Goal: Task Accomplishment & Management: Complete application form

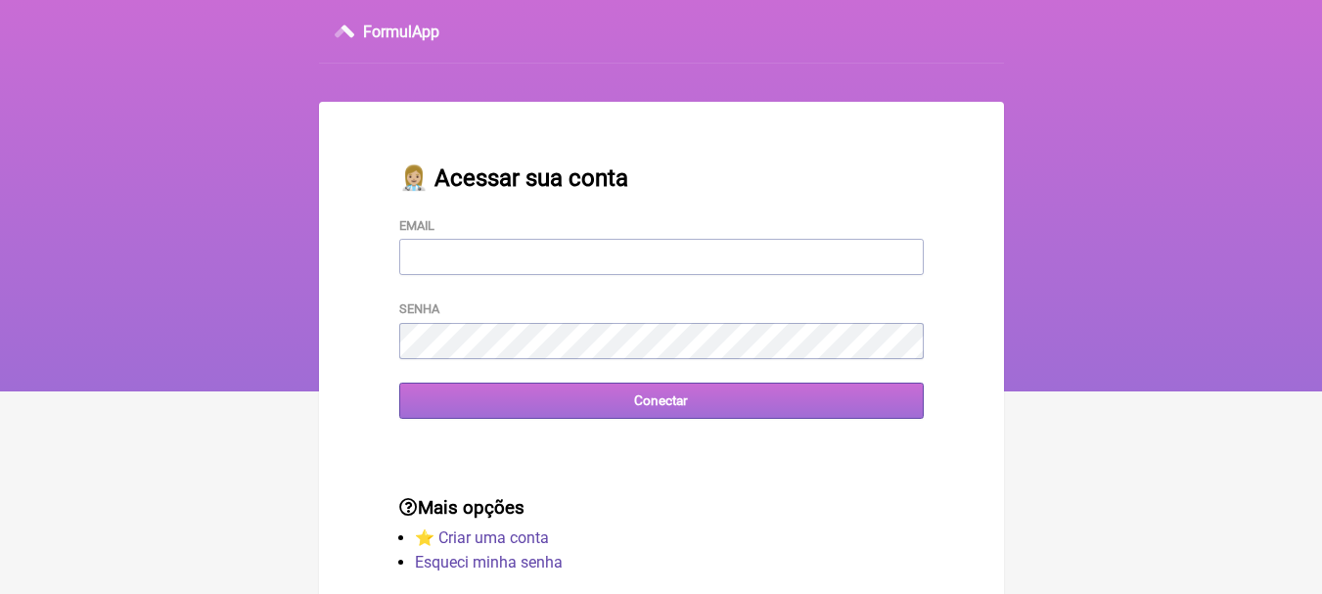
type input "[EMAIL_ADDRESS][DOMAIN_NAME]"
click at [719, 412] on input "Conectar" at bounding box center [661, 401] width 524 height 36
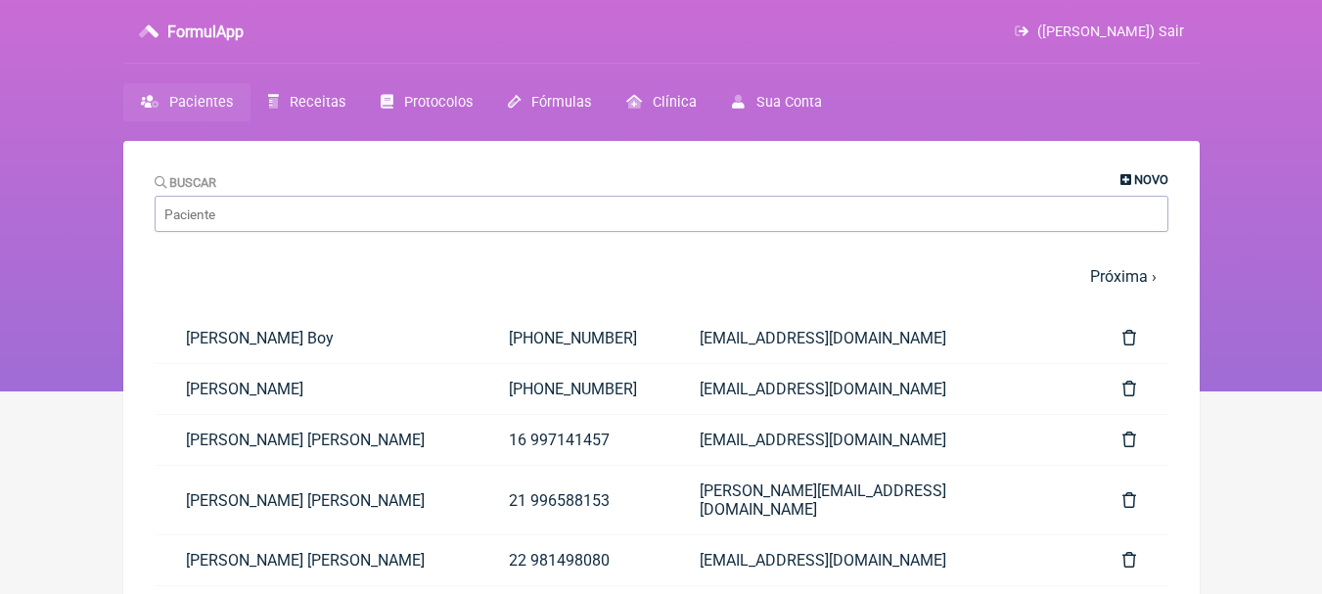
click at [1153, 173] on span "Novo" at bounding box center [1151, 179] width 34 height 15
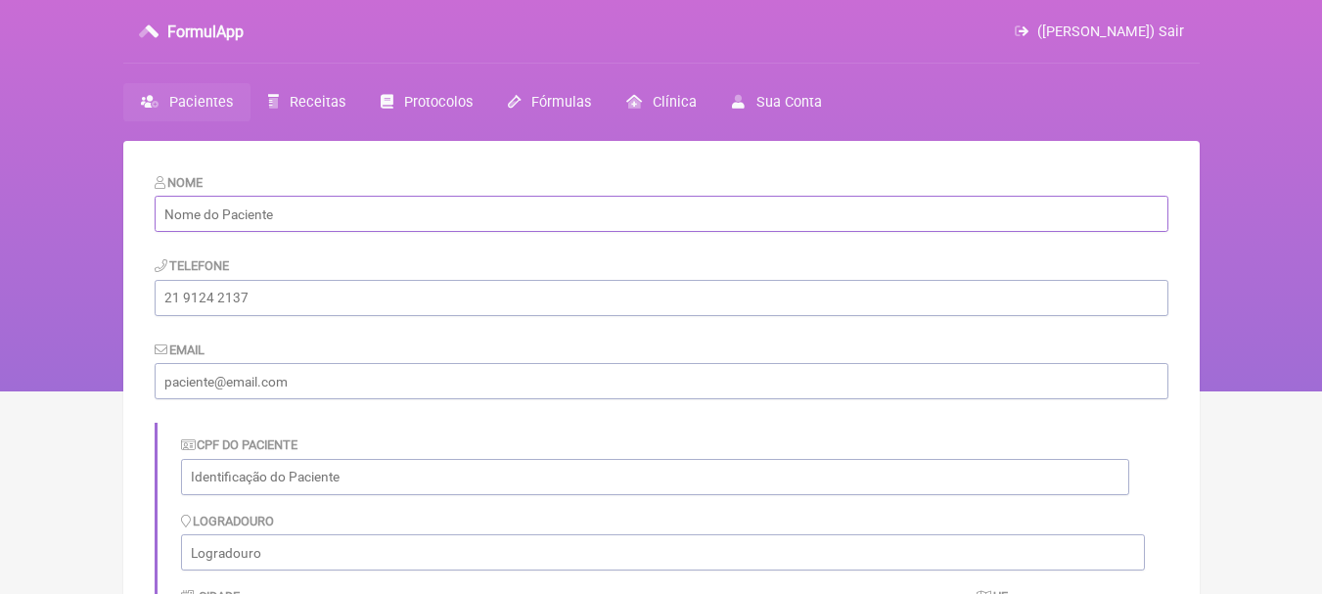
click at [260, 213] on input "text" at bounding box center [662, 214] width 1014 height 36
paste input "[PERSON_NAME]"
type input "[PERSON_NAME]"
click at [456, 295] on input "tel" at bounding box center [662, 298] width 1014 height 36
paste input "[PHONE_NUMBER]"
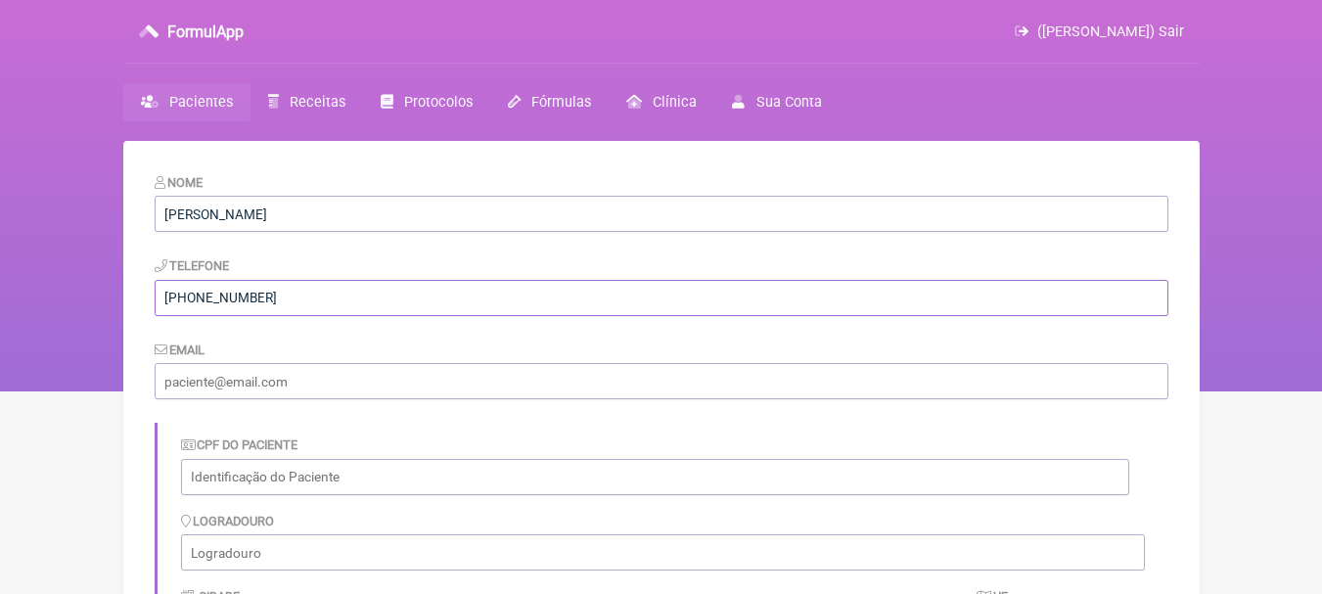
type input "[PHONE_NUMBER]"
click at [485, 391] on input "email" at bounding box center [662, 381] width 1014 height 36
paste input "[EMAIL_ADDRESS][DOMAIN_NAME]"
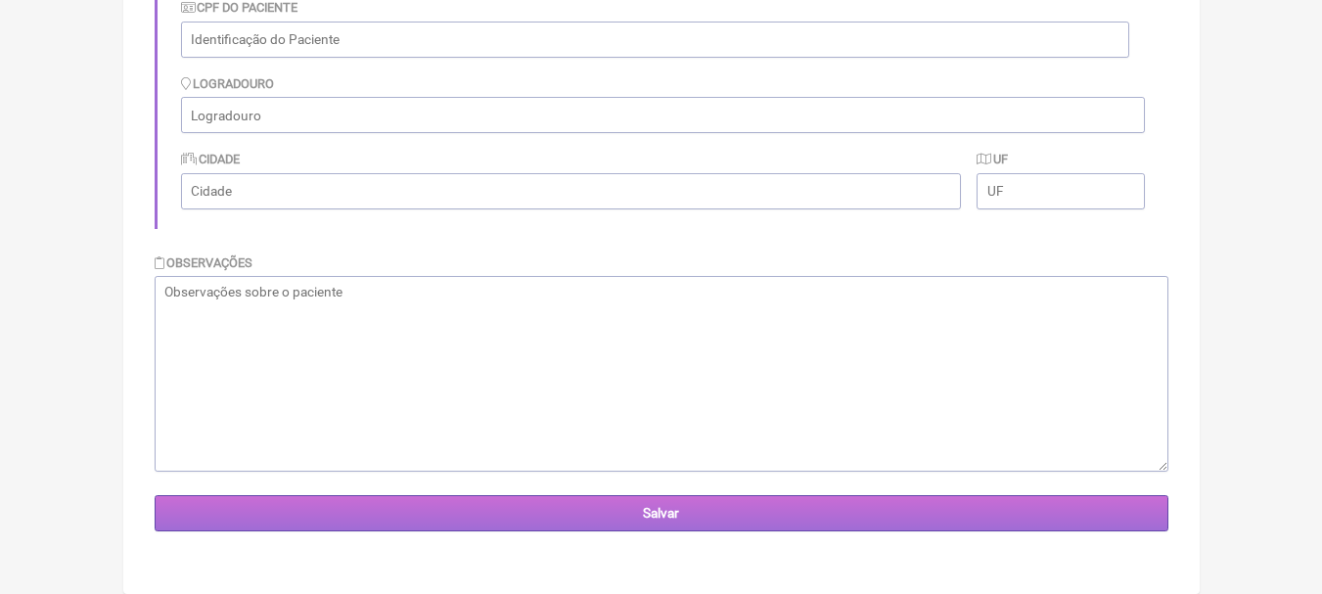
type input "[EMAIL_ADDRESS][DOMAIN_NAME]"
click at [823, 517] on input "Salvar" at bounding box center [662, 513] width 1014 height 36
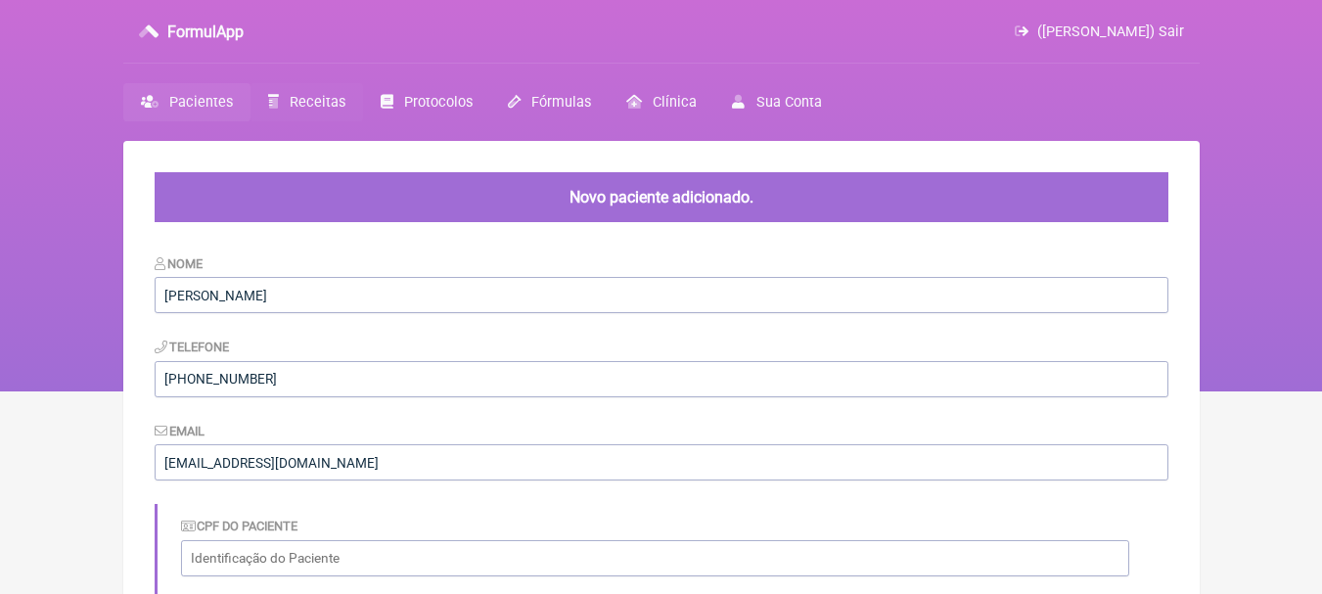
click at [309, 106] on span "Receitas" at bounding box center [318, 102] width 56 height 17
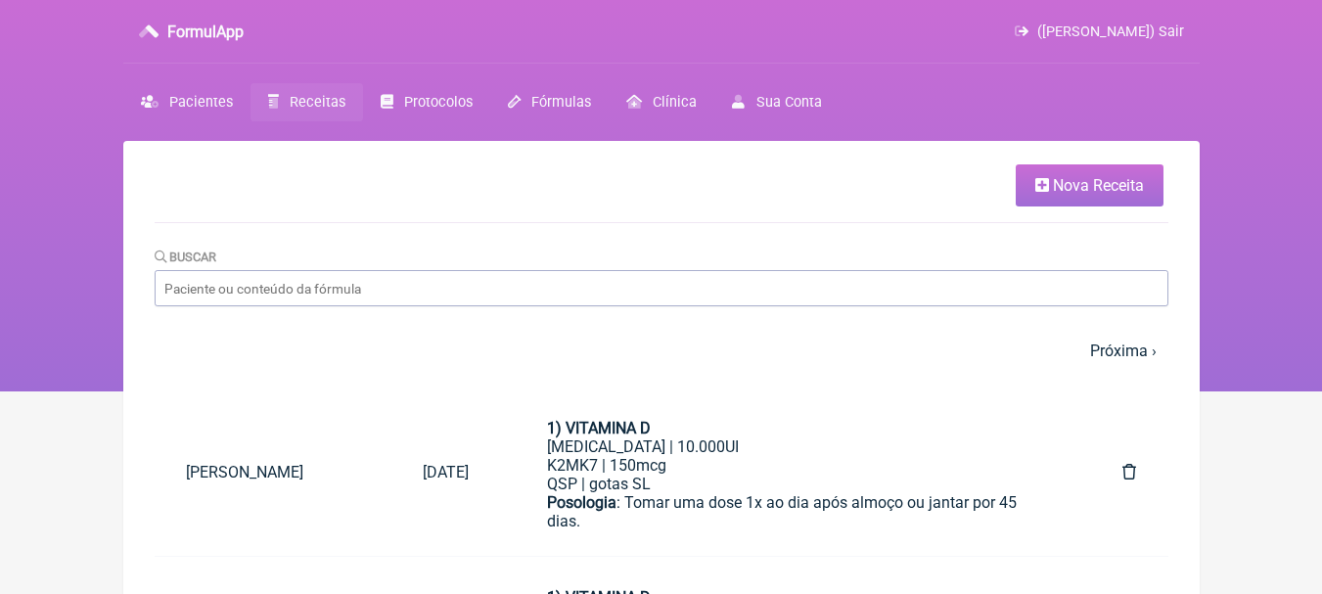
click at [1054, 176] on span "Nova Receita" at bounding box center [1098, 185] width 91 height 19
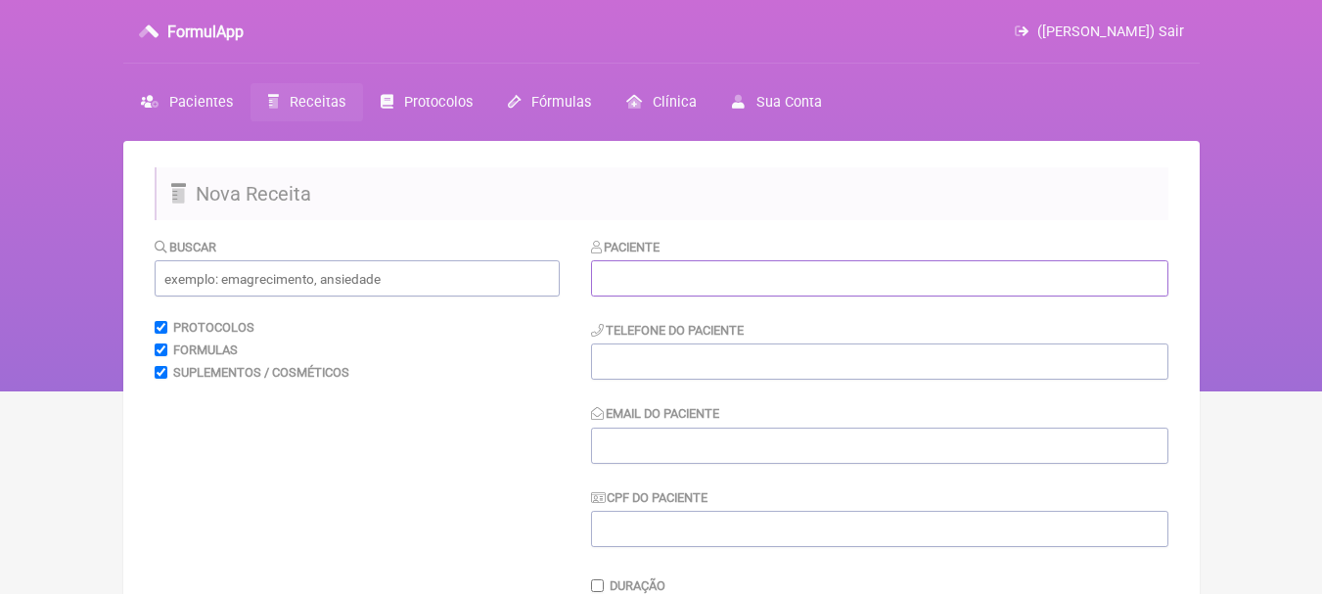
click at [663, 274] on input "text" at bounding box center [879, 278] width 577 height 36
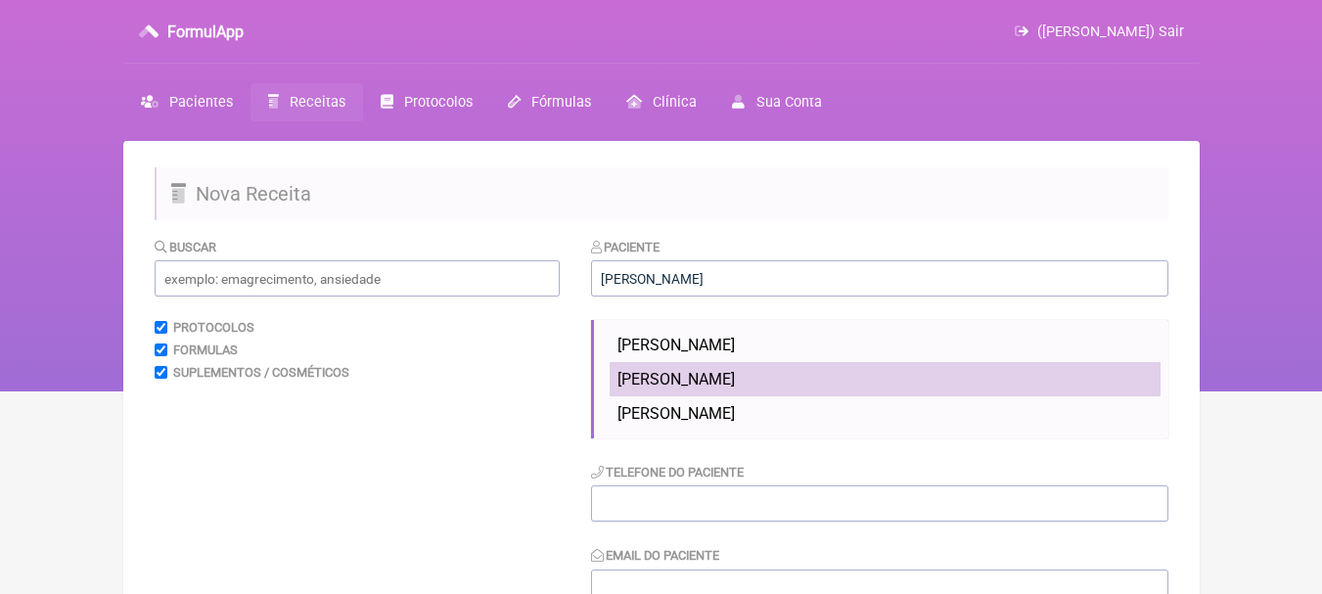
click at [825, 380] on li "[PERSON_NAME]" at bounding box center [885, 379] width 551 height 34
type input "[PERSON_NAME]"
type input "[PHONE_NUMBER]"
type input "[EMAIL_ADDRESS][DOMAIN_NAME]"
